Goal: Browse casually

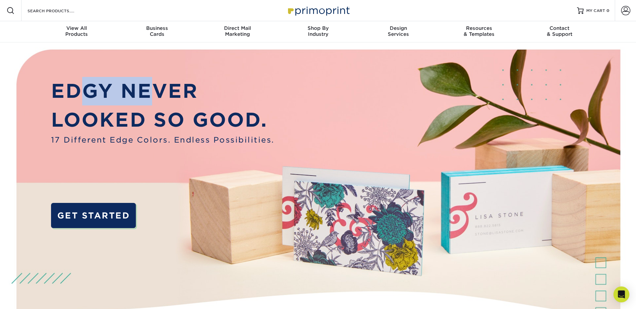
drag, startPoint x: 82, startPoint y: 89, endPoint x: 160, endPoint y: 97, distance: 78.6
click at [159, 96] on p "EDGY NEVER" at bounding box center [162, 91] width 223 height 28
click at [164, 97] on p "EDGY NEVER" at bounding box center [162, 91] width 223 height 28
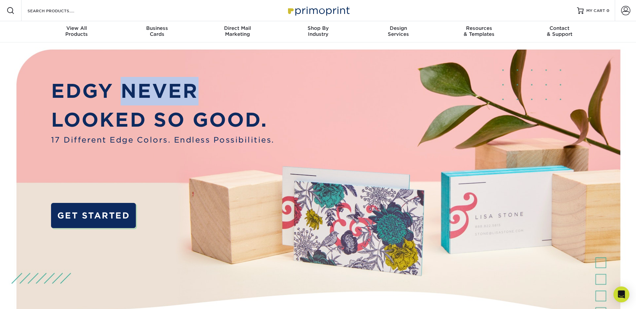
click at [164, 97] on p "EDGY NEVER" at bounding box center [162, 91] width 223 height 28
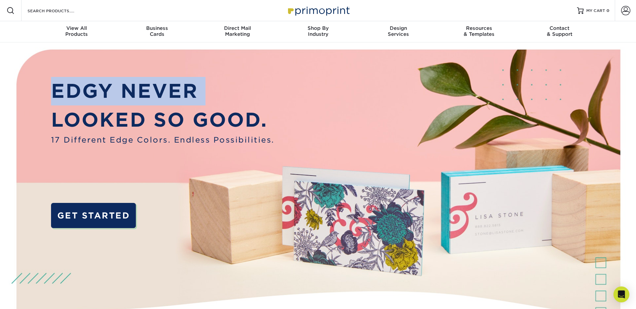
click at [164, 97] on p "EDGY NEVER" at bounding box center [162, 91] width 223 height 28
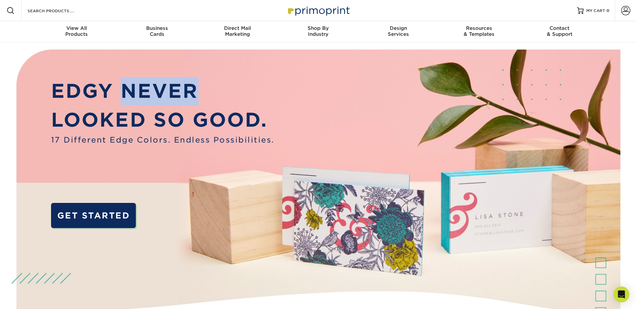
click at [164, 97] on p "EDGY NEVER" at bounding box center [162, 91] width 223 height 28
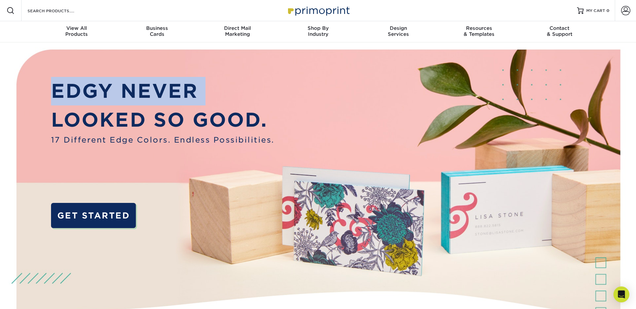
click at [164, 97] on p "EDGY NEVER" at bounding box center [162, 91] width 223 height 28
